Goal: Use online tool/utility: Utilize a website feature to perform a specific function

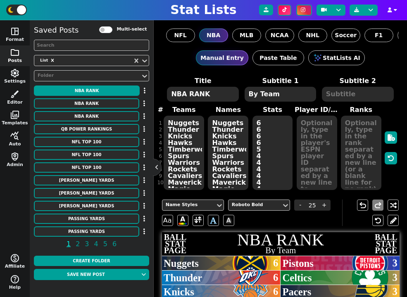
scroll to position [234, 0]
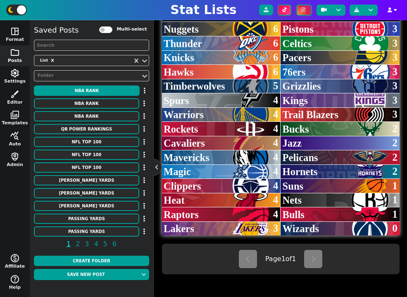
click at [124, 33] on label "Multi-select" at bounding box center [132, 29] width 30 height 7
click at [112, 33] on input "Multi-select" at bounding box center [105, 29] width 13 height 7
checkbox input "true"
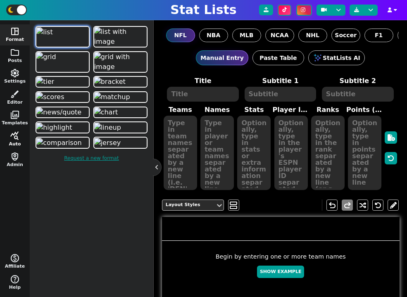
click at [14, 138] on span "query_stats" at bounding box center [15, 136] width 10 height 10
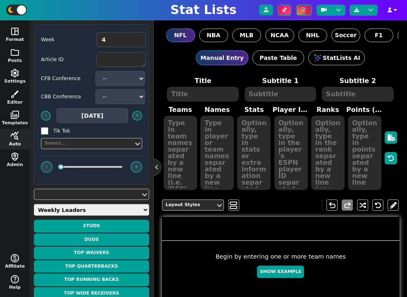
click at [83, 208] on select "Weekly Leaders Slate Leaders QB Stats RB Stats REC Stats IDP Stats Other Stats …" at bounding box center [91, 210] width 115 height 12
select select "combined"
click at [34, 204] on select "Weekly Leaders Slate Leaders QB Stats RB Stats REC Stats IDP Stats Other Stats …" at bounding box center [91, 210] width 115 height 12
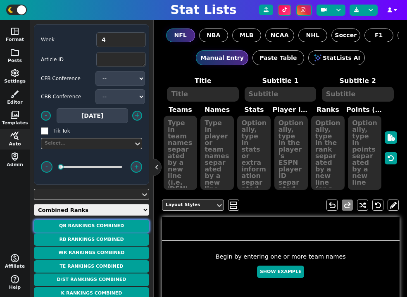
click at [112, 224] on button "QB Rankings Combined" at bounding box center [91, 226] width 115 height 13
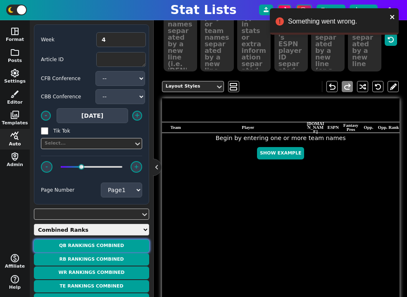
scroll to position [134, 0]
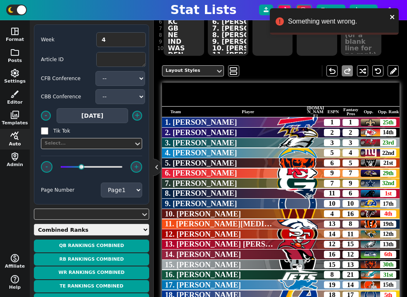
type textarea "BUF BAL PHI LAC CHI KC GB NE IND WAS DEN SF TB ARI LV NYJ DET LAR HOU DAL"
type textarea "1. Josh Allen 2. Lamar Jackson 3. Jalen Hurts 4. Justin Herbert 5. Caleb Willia…"
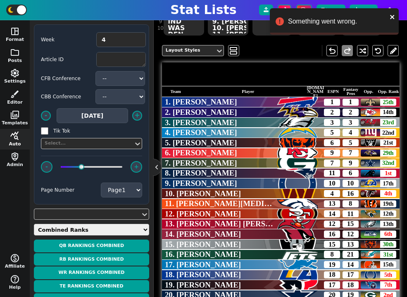
scroll to position [162, 0]
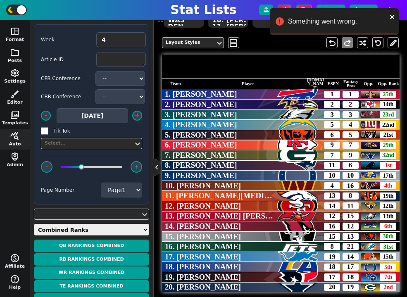
click at [312, 83] on span "NFL.com" at bounding box center [316, 84] width 18 height 12
copy span "NFL.com"
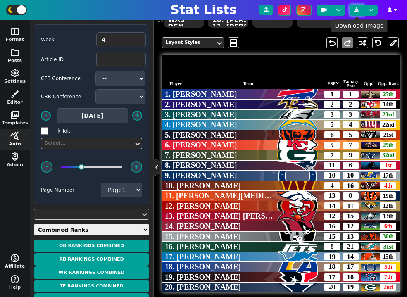
click at [356, 10] on icon at bounding box center [356, 9] width 5 height 5
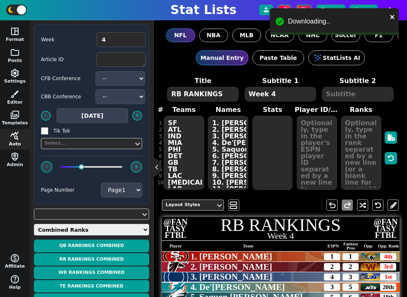
select select "combined"
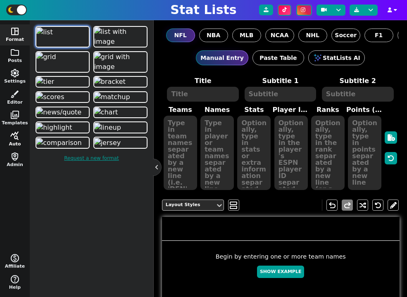
click at [19, 141] on button "query_stats Auto" at bounding box center [15, 139] width 30 height 21
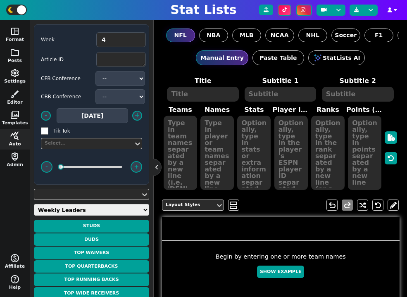
click at [85, 214] on select "Weekly Leaders Slate Leaders QB Stats RB Stats REC Stats IDP Stats Other Stats …" at bounding box center [91, 210] width 115 height 12
select select "combined"
click at [34, 204] on select "Weekly Leaders Slate Leaders QB Stats RB Stats REC Stats IDP Stats Other Stats …" at bounding box center [91, 210] width 115 height 12
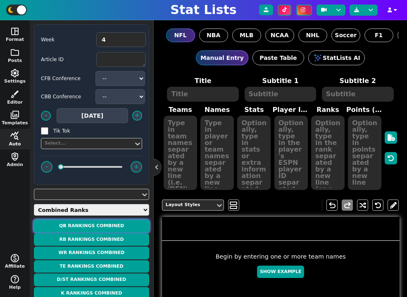
click at [109, 226] on button "QB Rankings Combined" at bounding box center [91, 226] width 115 height 13
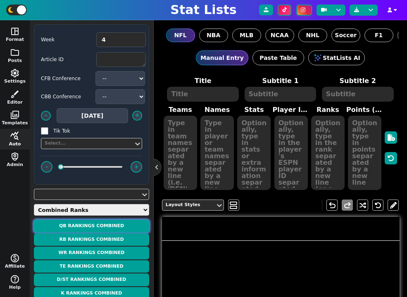
type textarea "QB RANKINGS"
type textarea "Week 4"
type textarea "BUF [MEDICAL_DATA] PHI LAC CHI KC GB NE IND WAS DEN SF TB ARI LV NYJ DET LAR HO…"
type textarea "1. [PERSON_NAME] 2. [PERSON_NAME] 3. Jalen Hurts 4. [PERSON_NAME] 5. [PERSON_NA…"
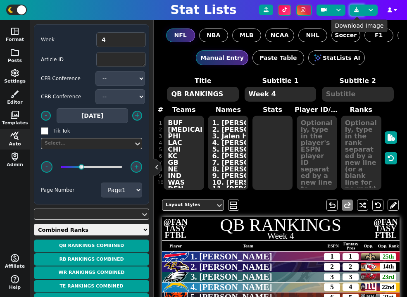
click at [358, 10] on icon at bounding box center [356, 9] width 5 height 5
